Goal: Information Seeking & Learning: Find specific fact

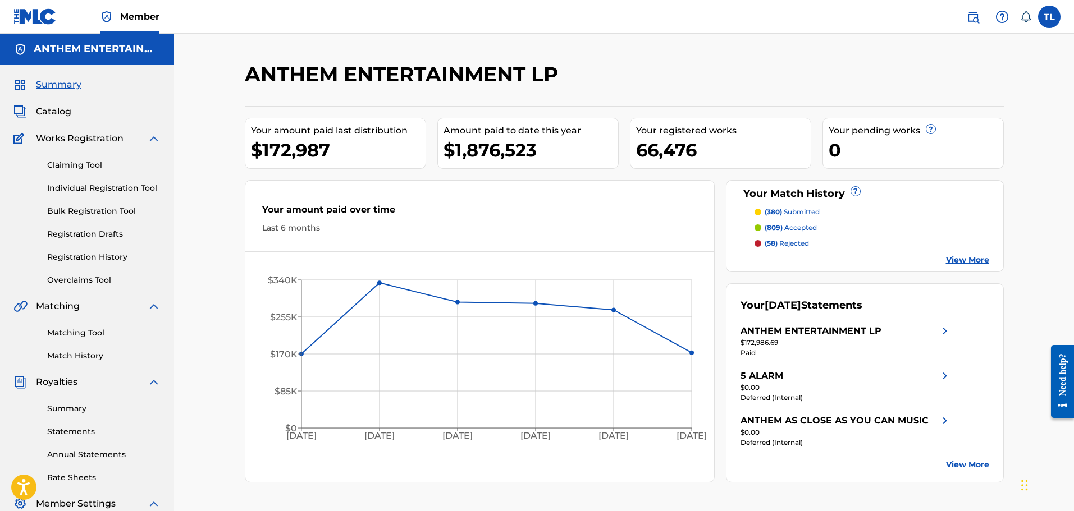
click at [76, 108] on div "Catalog" at bounding box center [86, 111] width 147 height 13
click at [61, 107] on span "Catalog" at bounding box center [53, 111] width 35 height 13
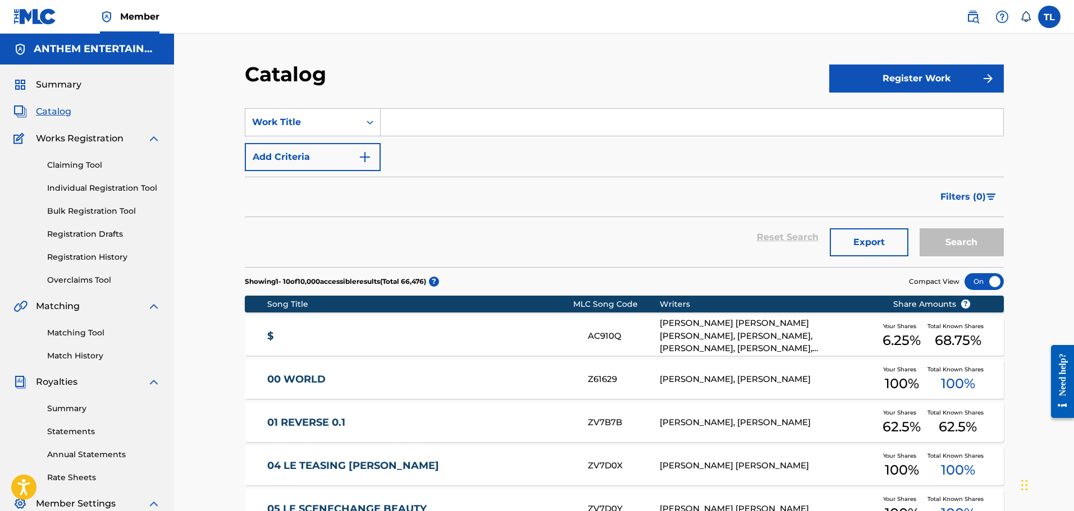
click at [413, 125] on input "Search Form" at bounding box center [692, 122] width 623 height 27
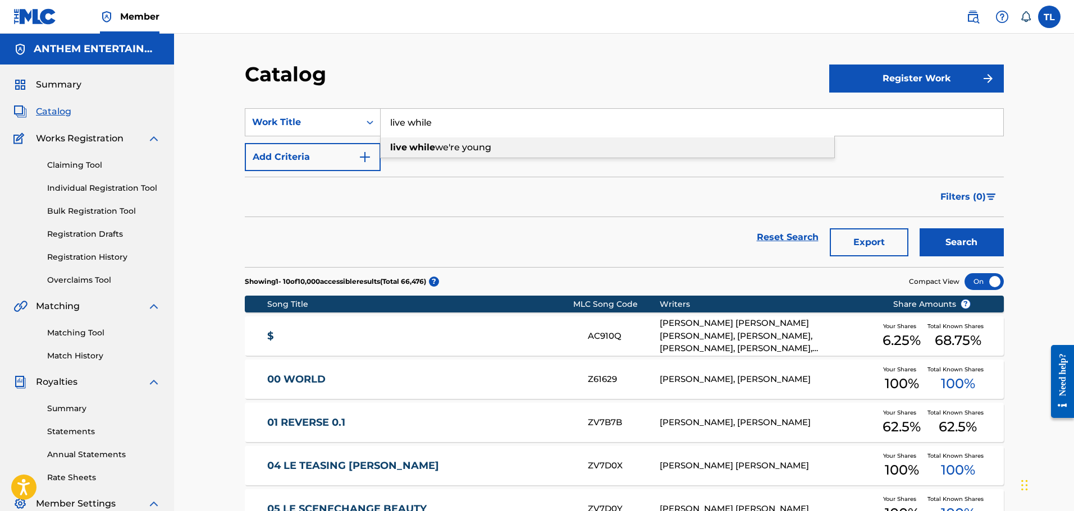
click at [429, 138] on div "live while we're young" at bounding box center [608, 148] width 454 height 20
type input "live while we're young"
click at [935, 237] on button "Search" at bounding box center [961, 242] width 84 height 28
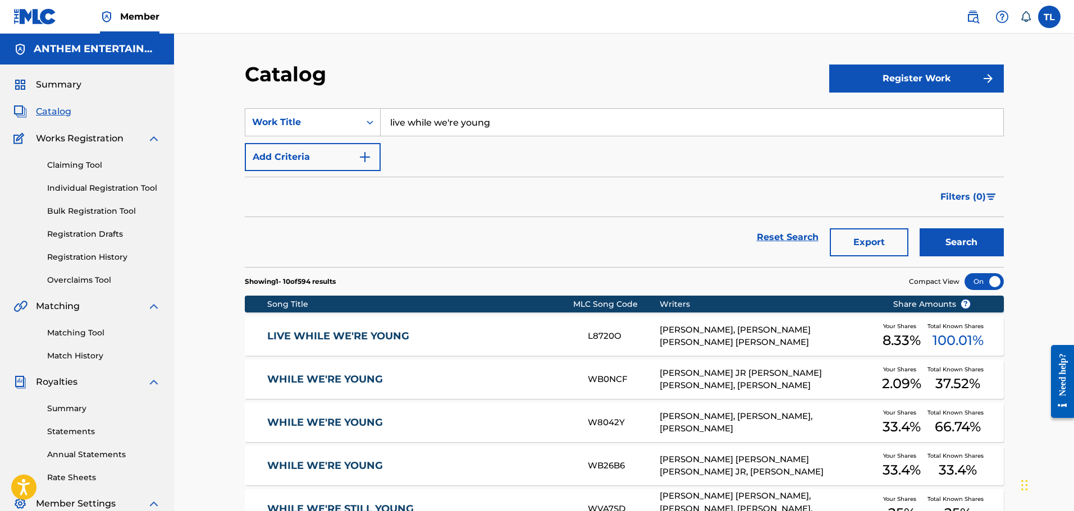
click at [393, 340] on link "LIVE WHILE WE'RE YOUNG" at bounding box center [419, 336] width 305 height 13
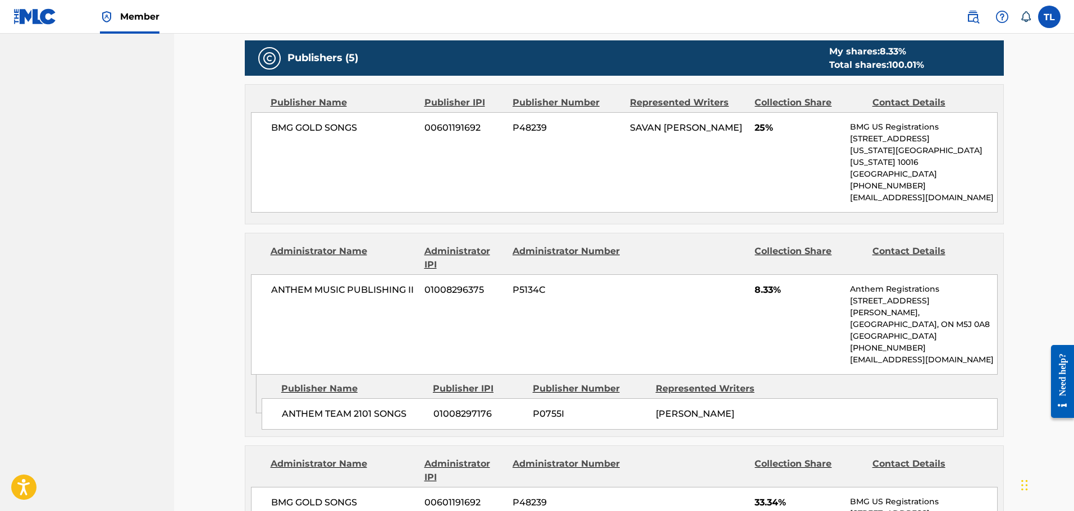
scroll to position [674, 0]
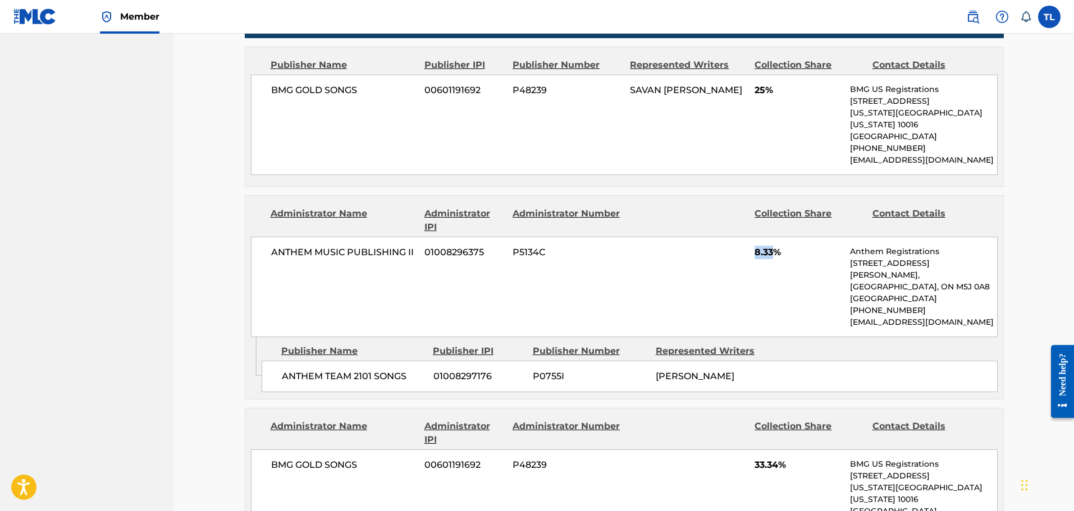
drag, startPoint x: 775, startPoint y: 236, endPoint x: 752, endPoint y: 235, distance: 23.0
click at [752, 237] on div "ANTHEM MUSIC PUBLISHING II 01008296375 P5134C 8.33% Anthem Registrations [STREE…" at bounding box center [624, 287] width 747 height 100
copy span "8.33"
